Goal: Information Seeking & Learning: Learn about a topic

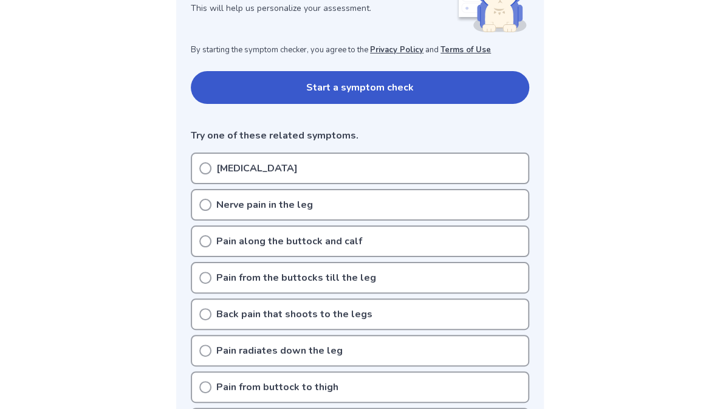
scroll to position [205, 0]
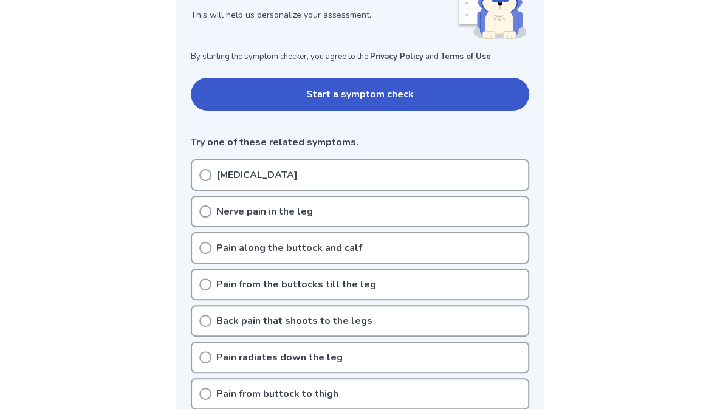
click at [233, 173] on p "Sciatica" at bounding box center [256, 175] width 81 height 15
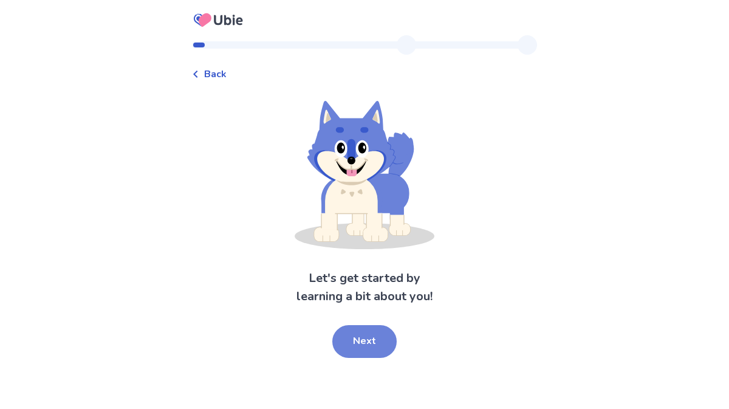
click at [349, 332] on button "Next" at bounding box center [364, 341] width 64 height 33
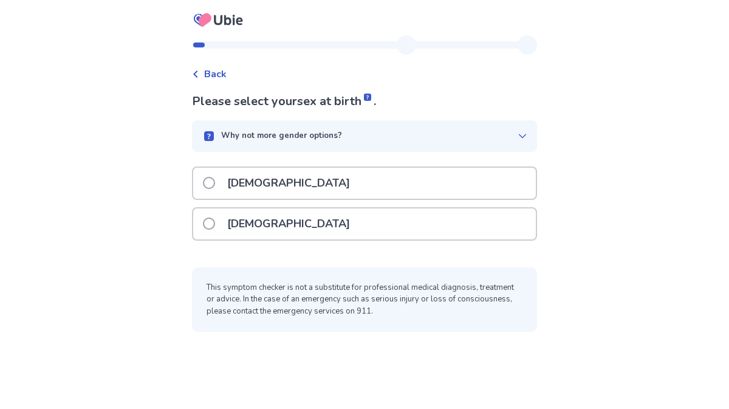
click at [346, 229] on div "[DEMOGRAPHIC_DATA]" at bounding box center [364, 223] width 343 height 31
